Goal: Task Accomplishment & Management: Understand process/instructions

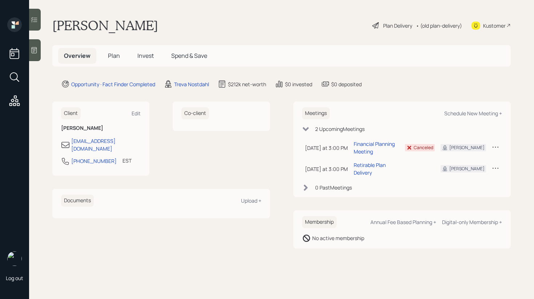
click at [116, 56] on span "Plan" at bounding box center [114, 56] width 12 height 8
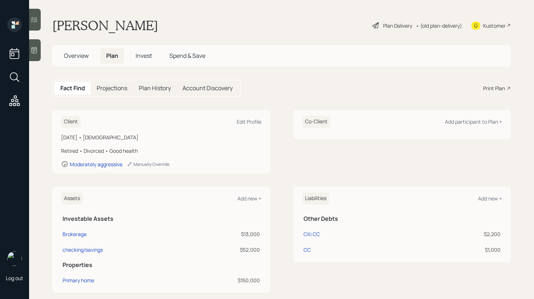
click at [393, 25] on div "Plan Delivery" at bounding box center [397, 26] width 29 height 8
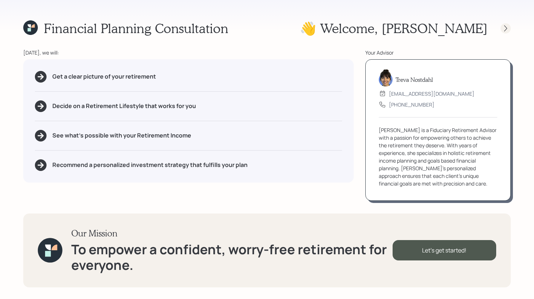
click at [505, 32] on div at bounding box center [506, 28] width 10 height 10
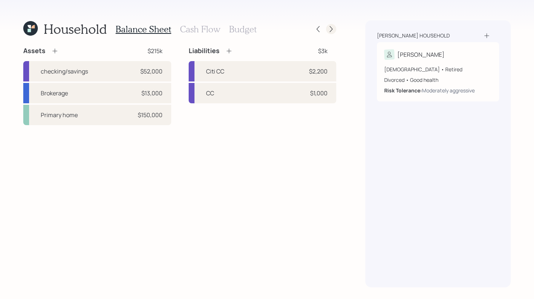
click at [335, 29] on div at bounding box center [331, 29] width 10 height 10
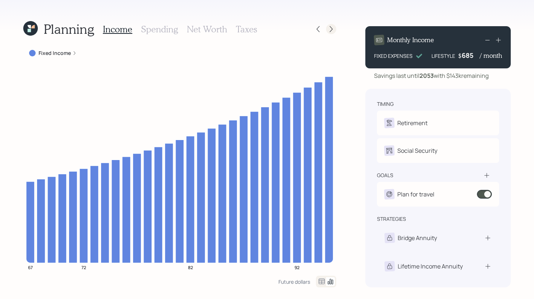
click at [333, 28] on icon at bounding box center [331, 28] width 7 height 7
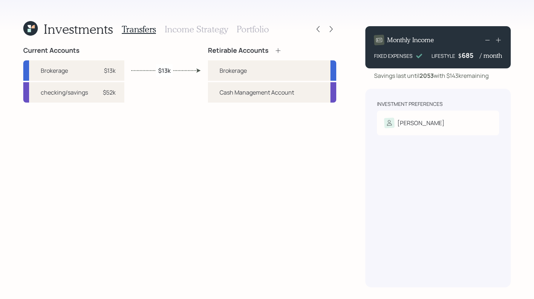
click at [333, 28] on icon at bounding box center [331, 28] width 7 height 7
